Goal: Transaction & Acquisition: Obtain resource

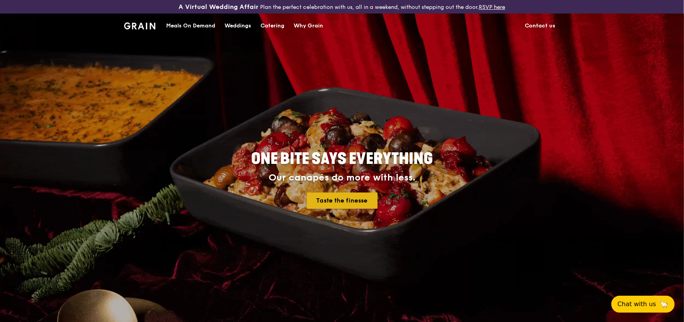
drag, startPoint x: 345, startPoint y: 200, endPoint x: 364, endPoint y: 197, distance: 19.8
click at [345, 200] on link "Taste the finesse" at bounding box center [342, 200] width 71 height 16
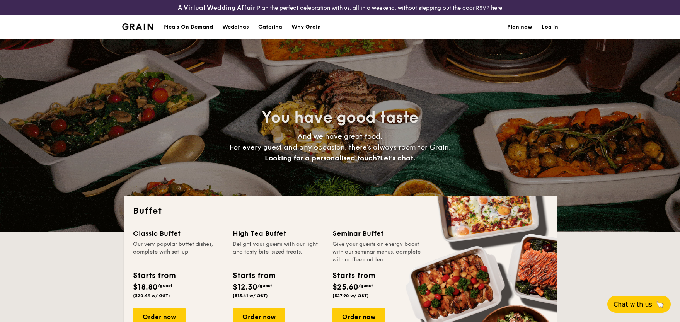
select select
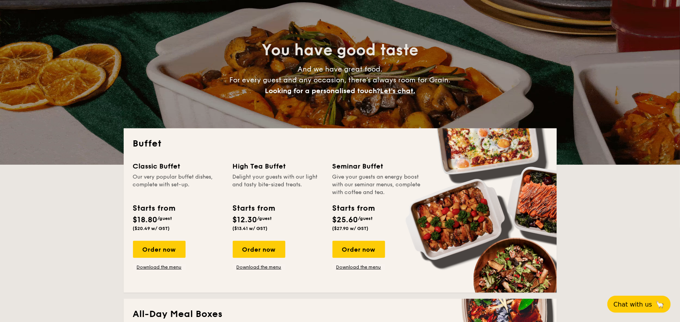
scroll to position [77, 0]
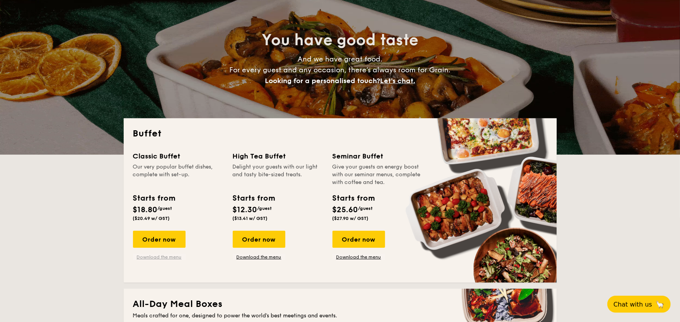
click at [167, 257] on link "Download the menu" at bounding box center [159, 257] width 53 height 6
